Goal: Task Accomplishment & Management: Use online tool/utility

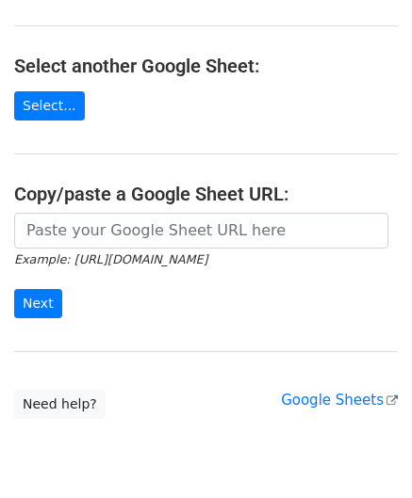
scroll to position [188, 0]
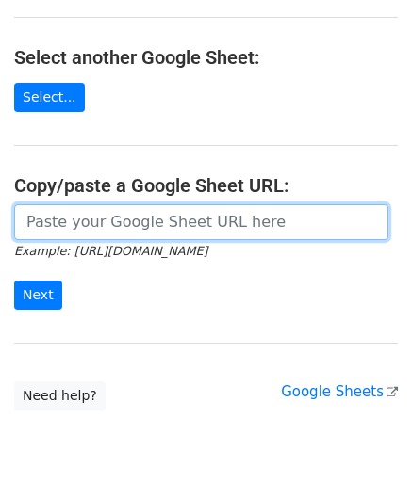
click at [137, 219] on input "url" at bounding box center [201, 222] width 374 height 36
paste input "[URL][DOMAIN_NAME]"
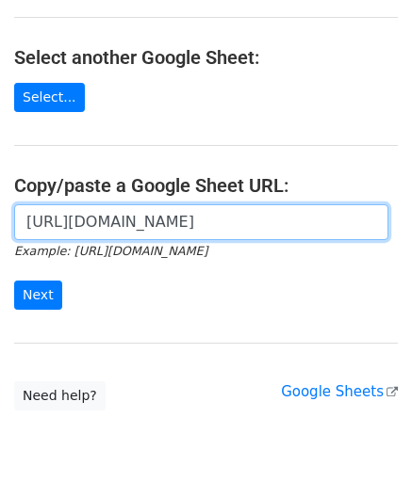
scroll to position [0, 400]
type input "[URL][DOMAIN_NAME]"
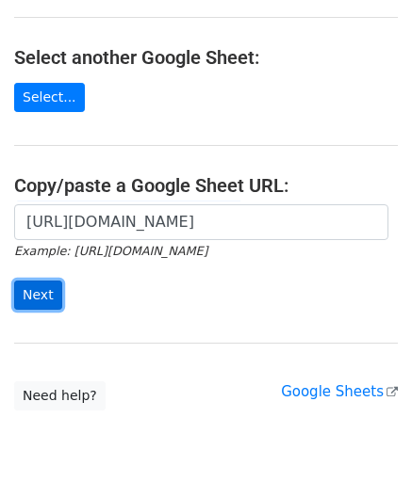
scroll to position [0, 0]
click at [30, 282] on input "Next" at bounding box center [38, 295] width 48 height 29
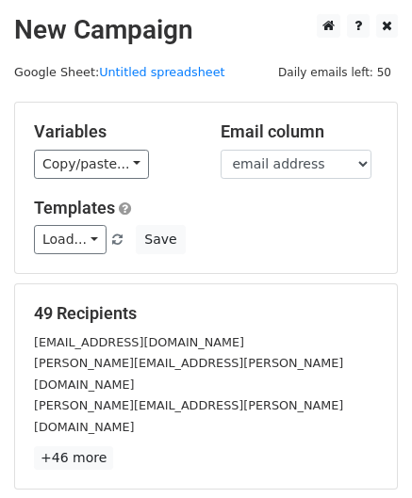
scroll to position [230, 0]
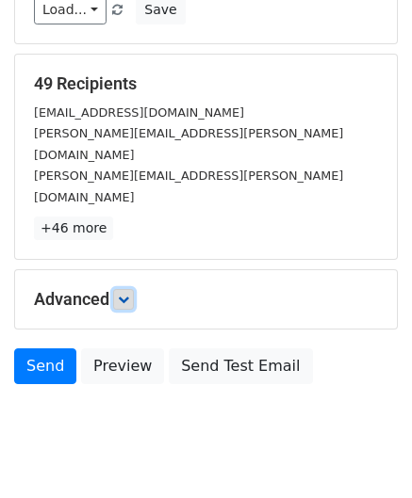
drag, startPoint x: 121, startPoint y: 252, endPoint x: 135, endPoint y: 258, distance: 15.6
click at [121, 289] on link at bounding box center [123, 299] width 21 height 21
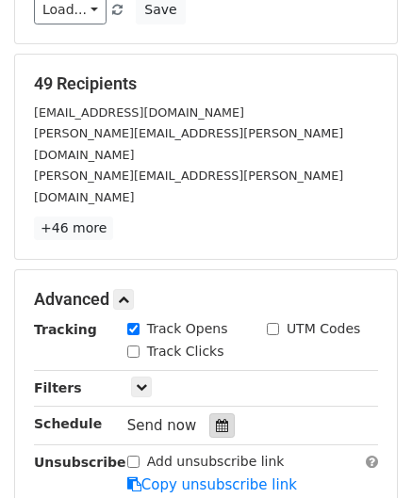
click at [217, 414] on div at bounding box center [221, 426] width 25 height 24
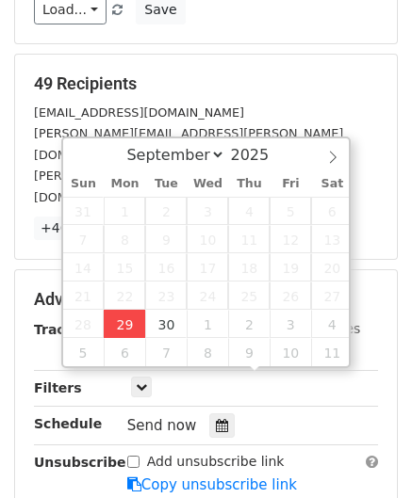
type input "2025-09-29 12:00"
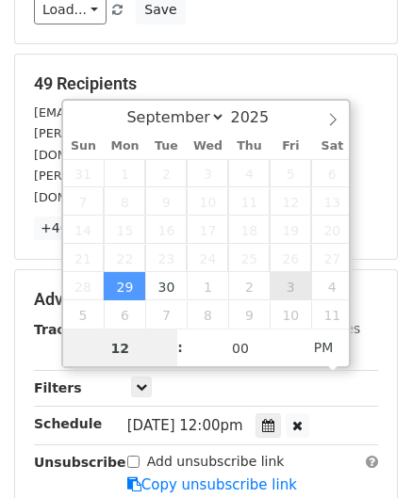
paste input "Hour"
type input "2"
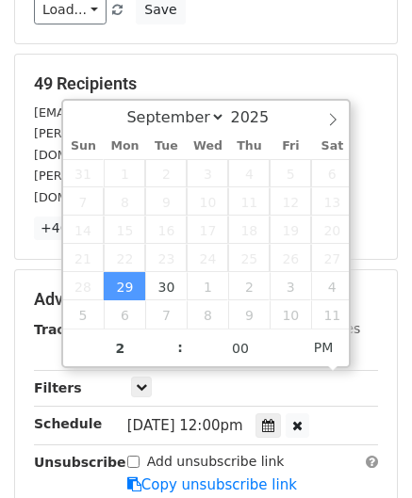
type input "2025-09-29 14:00"
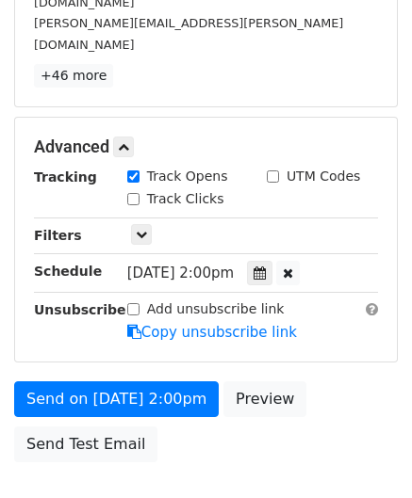
scroll to position [445, 0]
